Goal: Information Seeking & Learning: Learn about a topic

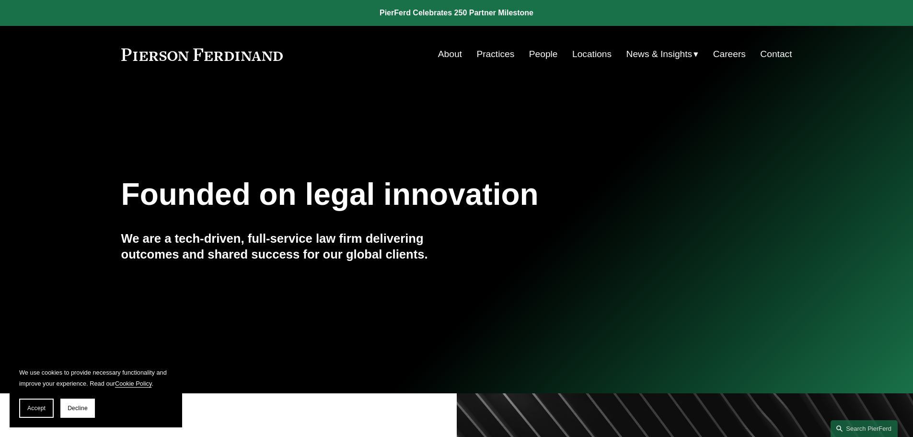
click at [503, 53] on link "Practices" at bounding box center [496, 54] width 38 height 18
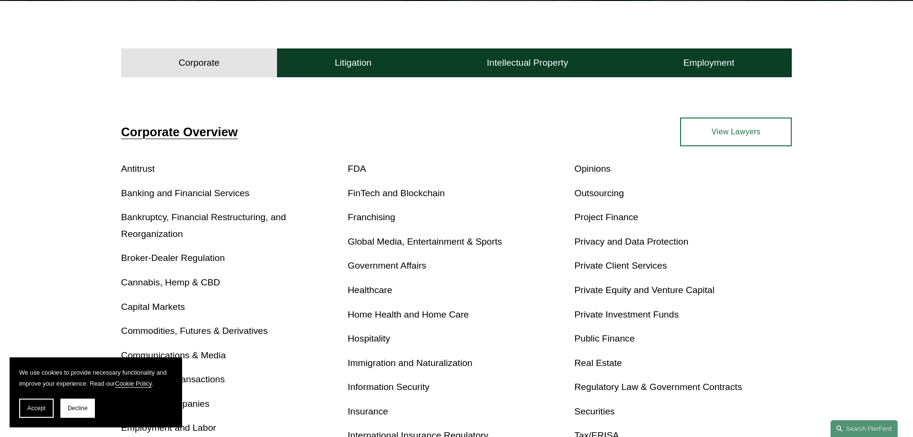
scroll to position [288, 0]
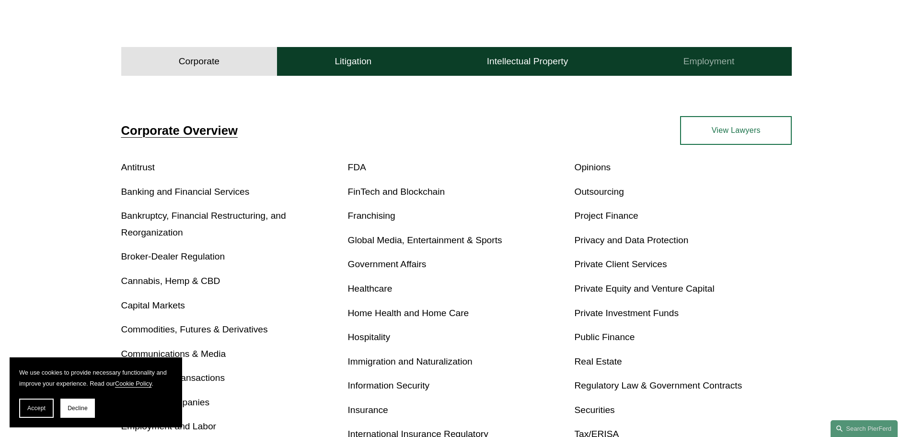
click at [759, 61] on button "Employment" at bounding box center [709, 61] width 166 height 29
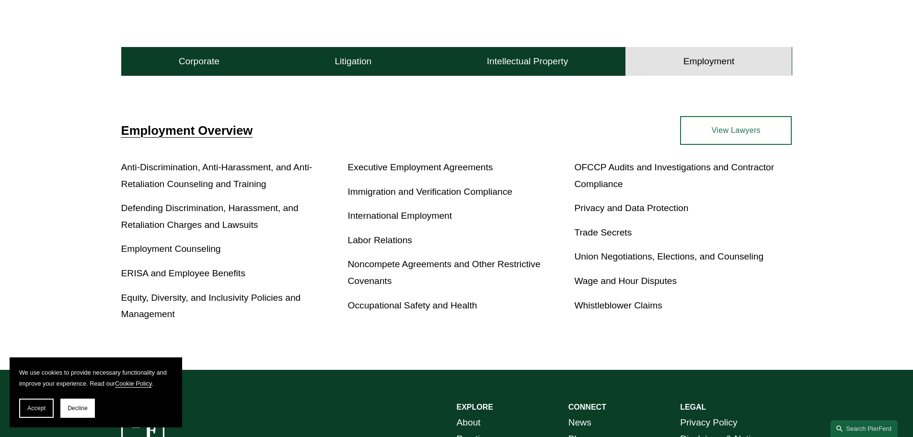
click at [719, 132] on link "View Lawyers" at bounding box center [736, 130] width 112 height 29
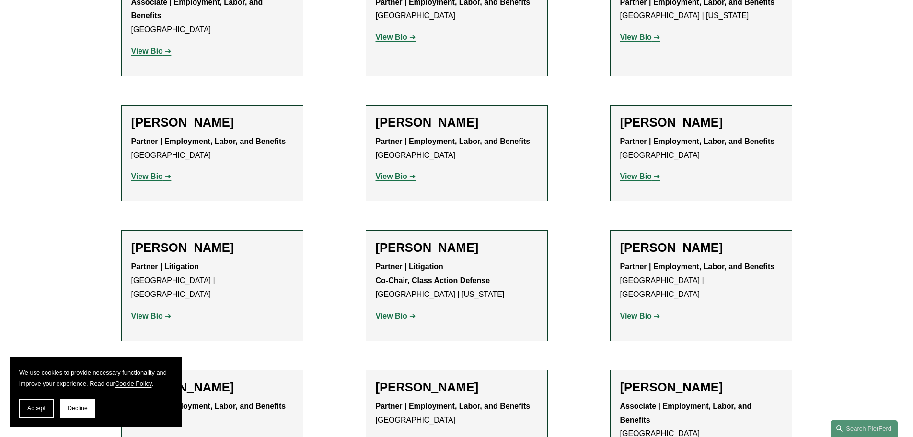
scroll to position [1295, 0]
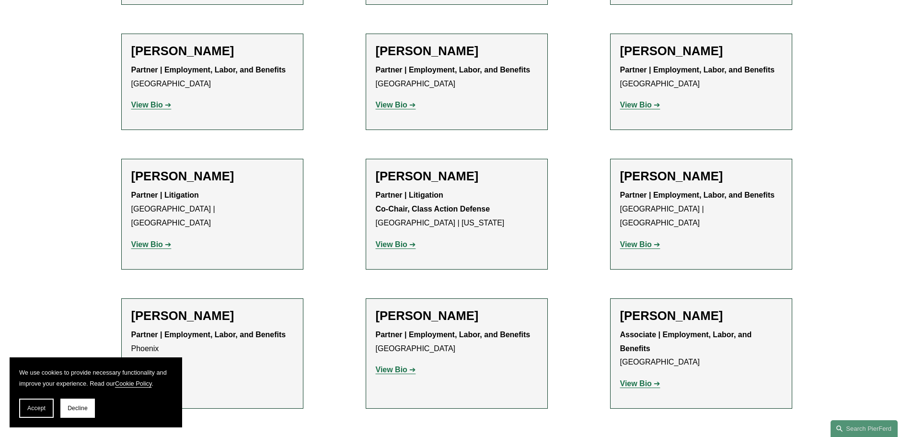
click at [651, 101] on strong "View Bio" at bounding box center [636, 105] width 32 height 8
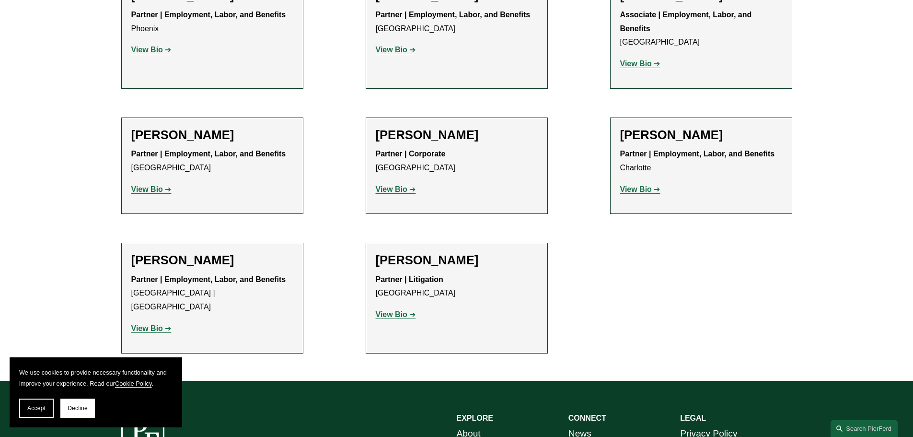
scroll to position [1630, 0]
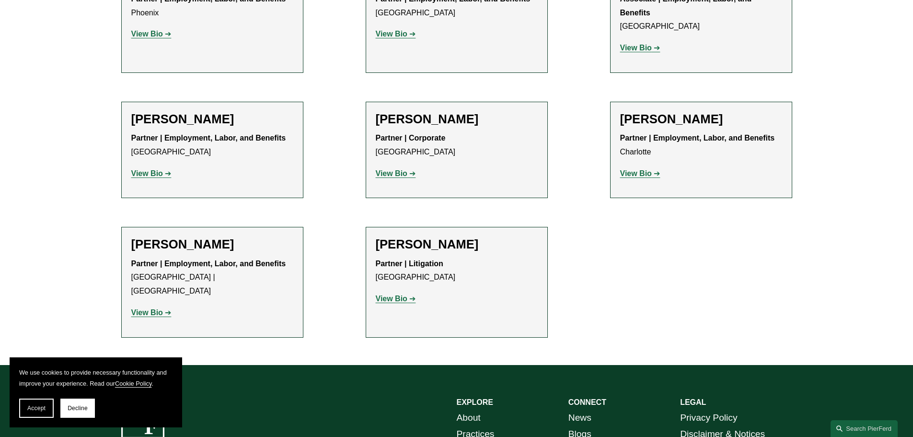
click at [166, 308] on link "View Bio" at bounding box center [151, 312] width 40 height 8
click at [406, 169] on strong "View Bio" at bounding box center [392, 173] width 32 height 8
click at [653, 169] on link "View Bio" at bounding box center [640, 173] width 40 height 8
click at [389, 294] on strong "View Bio" at bounding box center [392, 298] width 32 height 8
click at [654, 169] on link "View Bio" at bounding box center [640, 173] width 40 height 8
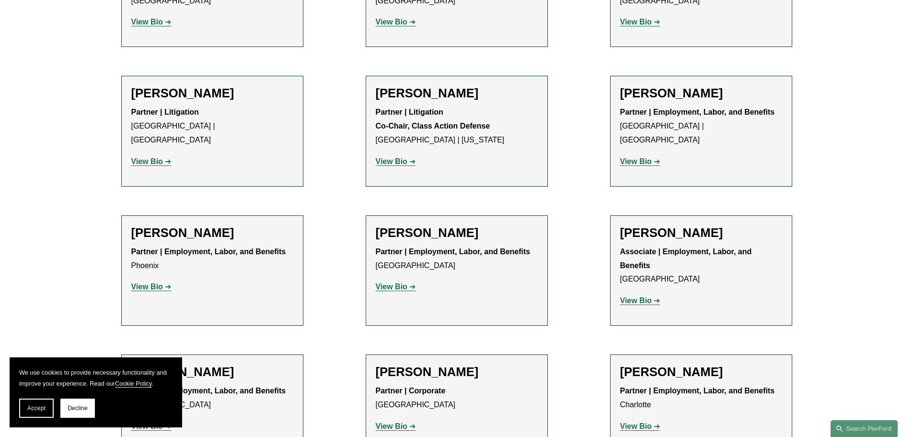
scroll to position [1342, 0]
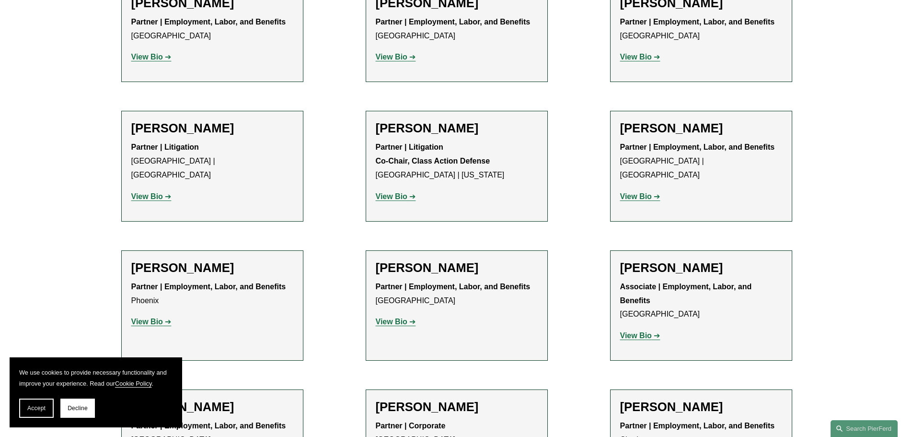
click at [649, 192] on strong "View Bio" at bounding box center [636, 196] width 32 height 8
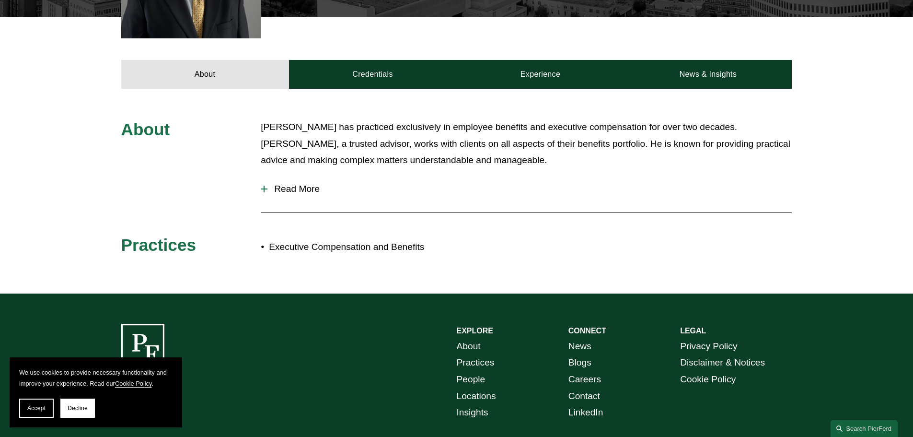
scroll to position [384, 0]
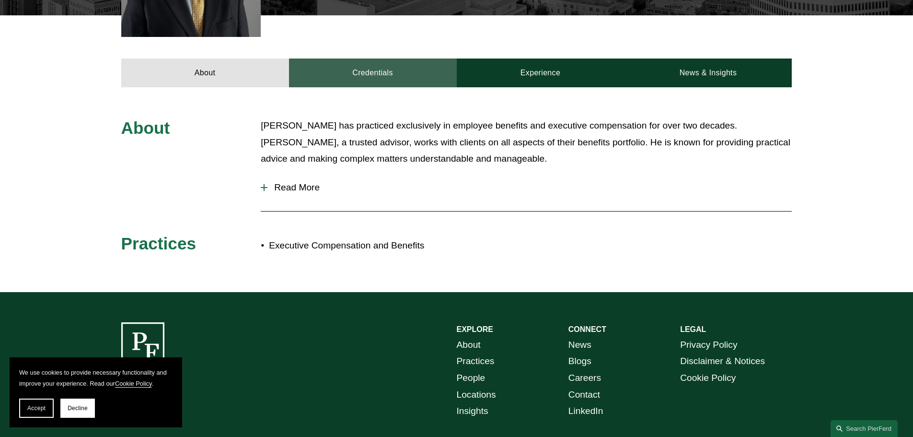
click at [423, 73] on link "Credentials" at bounding box center [373, 72] width 168 height 29
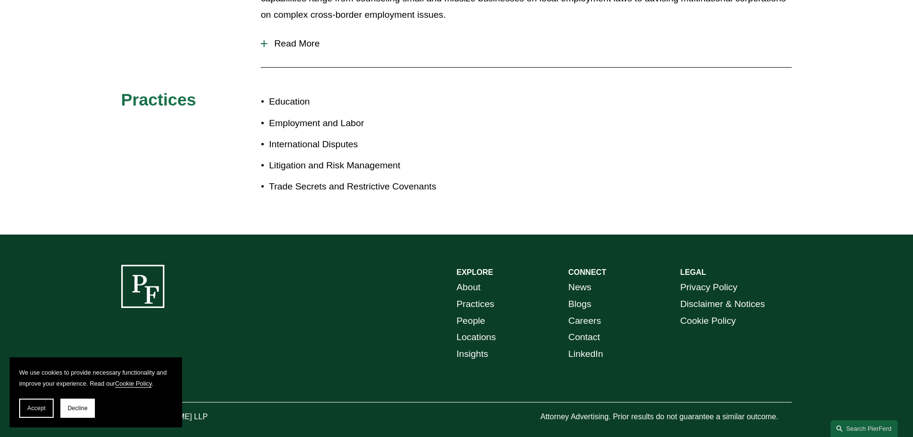
scroll to position [432, 0]
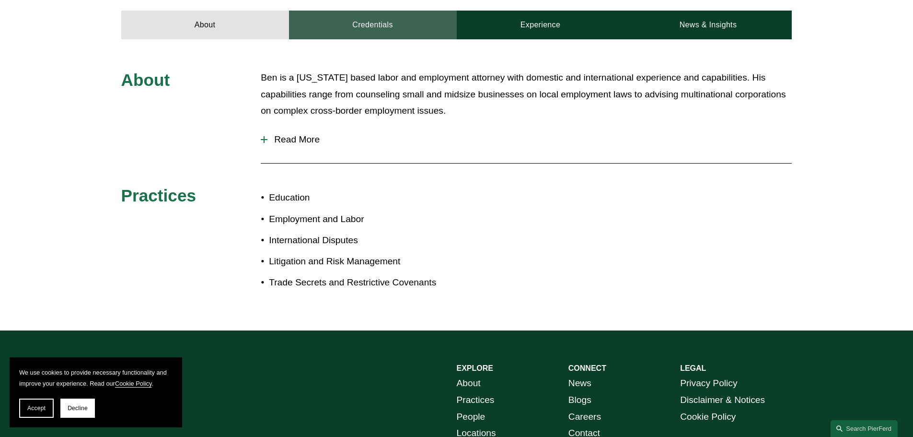
click at [412, 15] on link "Credentials" at bounding box center [373, 25] width 168 height 29
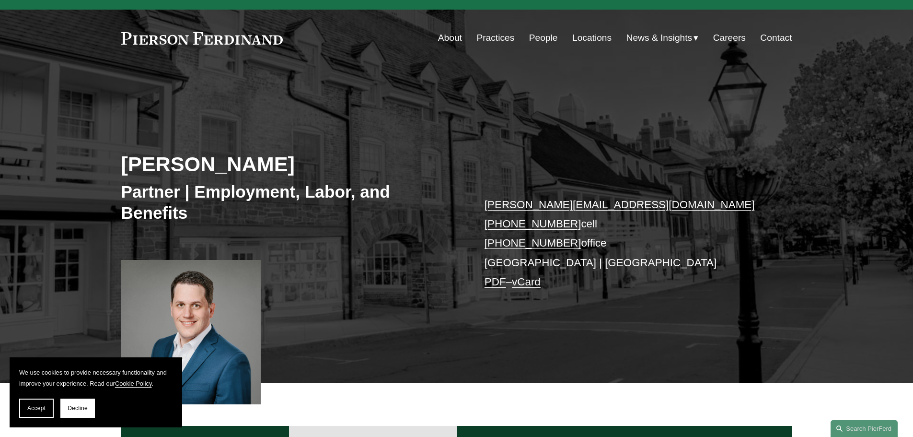
scroll to position [0, 0]
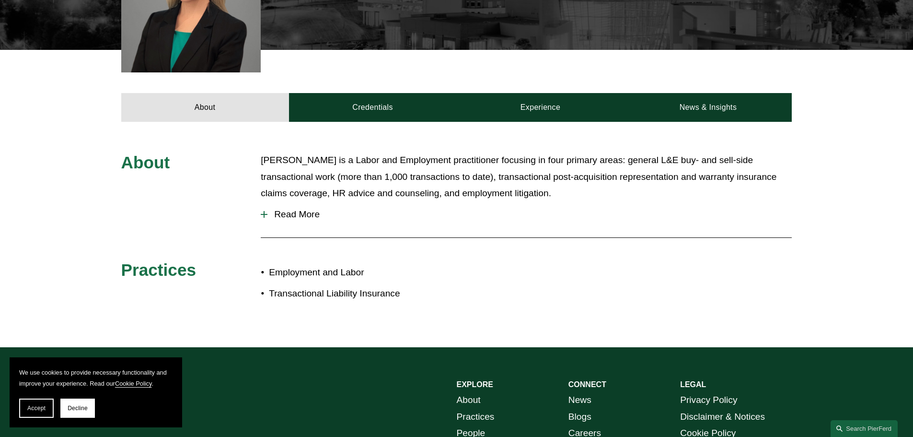
scroll to position [384, 0]
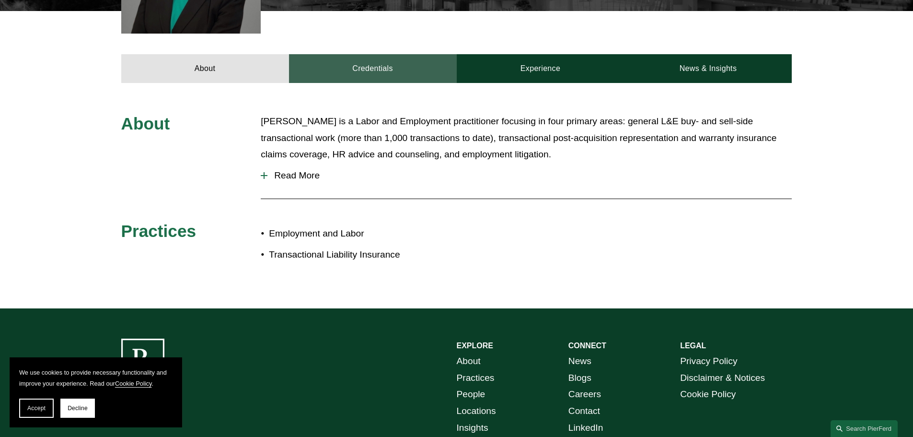
click at [433, 60] on link "Credentials" at bounding box center [373, 68] width 168 height 29
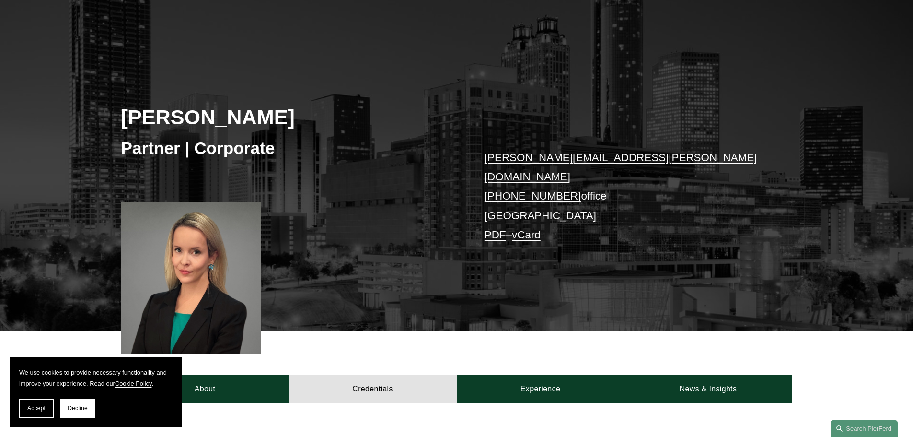
scroll to position [48, 0]
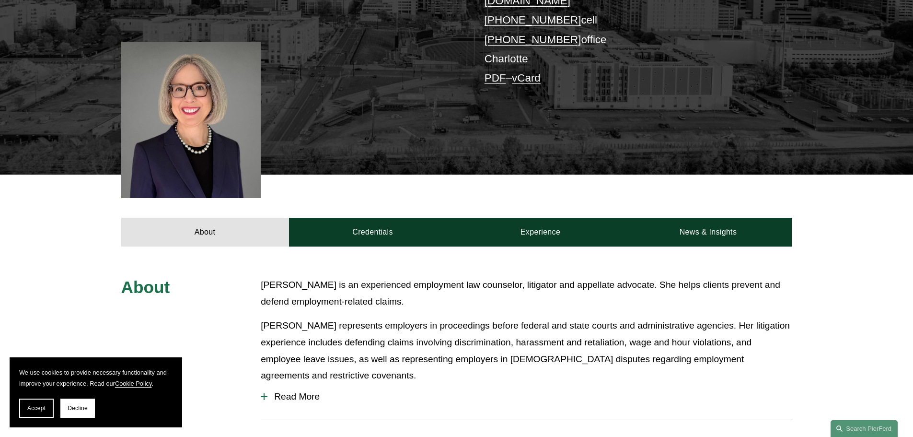
scroll to position [240, 0]
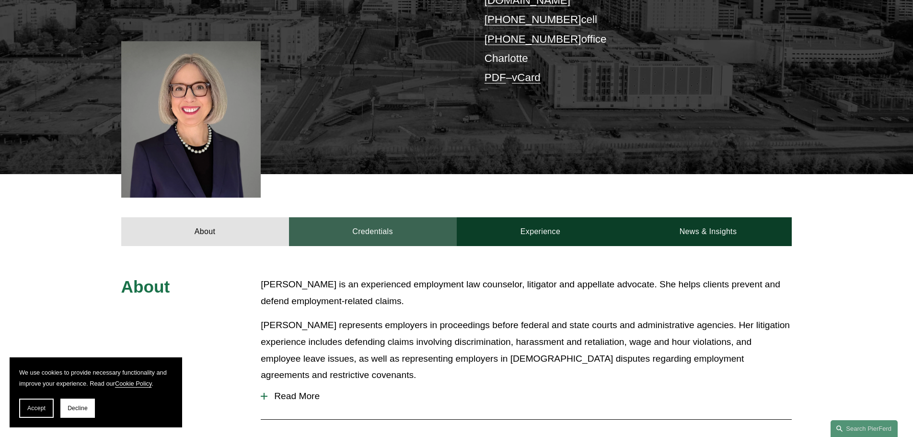
click at [420, 217] on link "Credentials" at bounding box center [373, 231] width 168 height 29
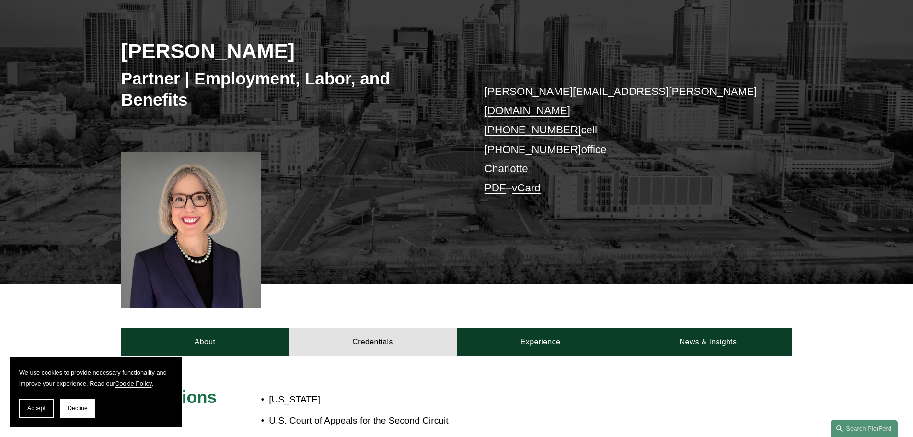
scroll to position [96, 0]
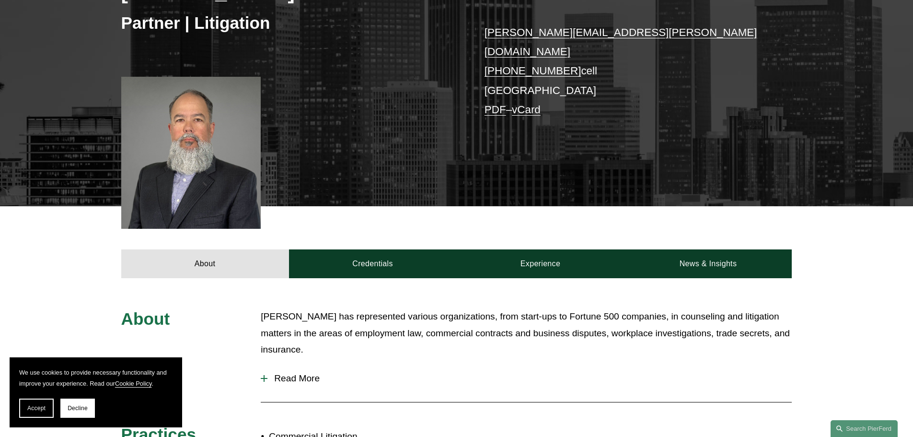
scroll to position [288, 0]
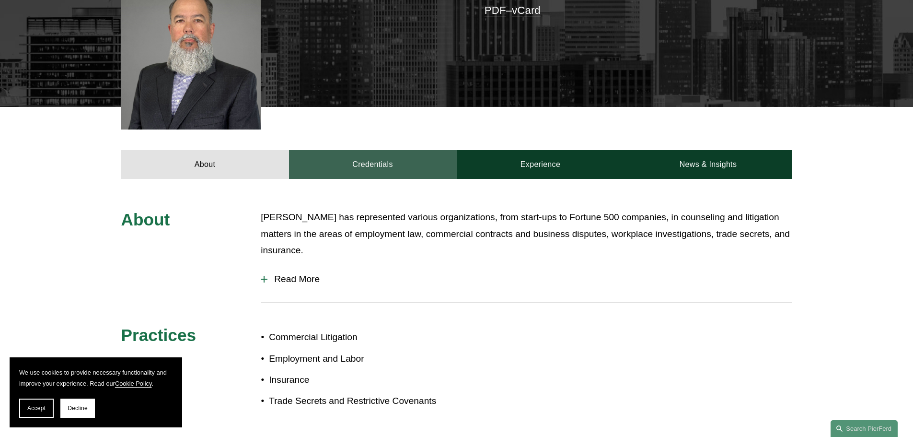
click at [378, 160] on link "Credentials" at bounding box center [373, 164] width 168 height 29
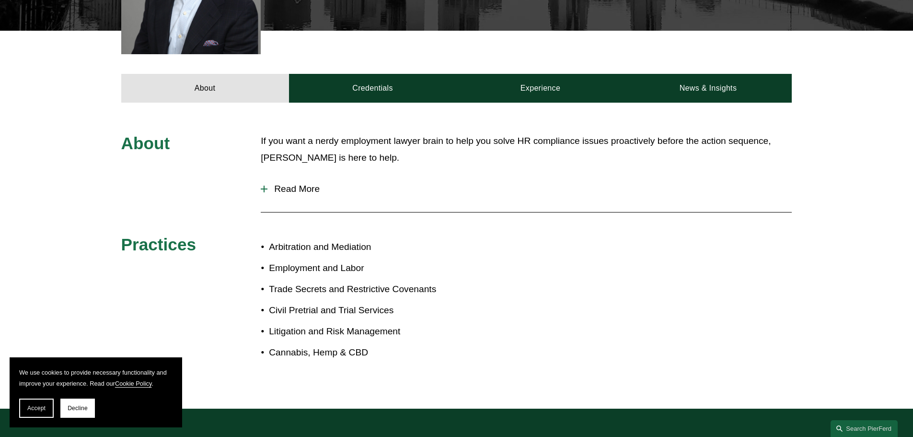
scroll to position [384, 0]
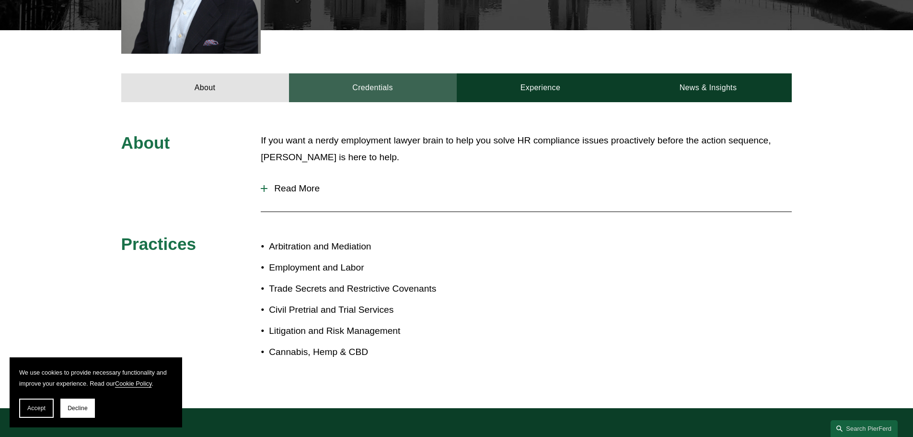
click at [378, 73] on link "Credentials" at bounding box center [373, 87] width 168 height 29
